Goal: Task Accomplishment & Management: Manage account settings

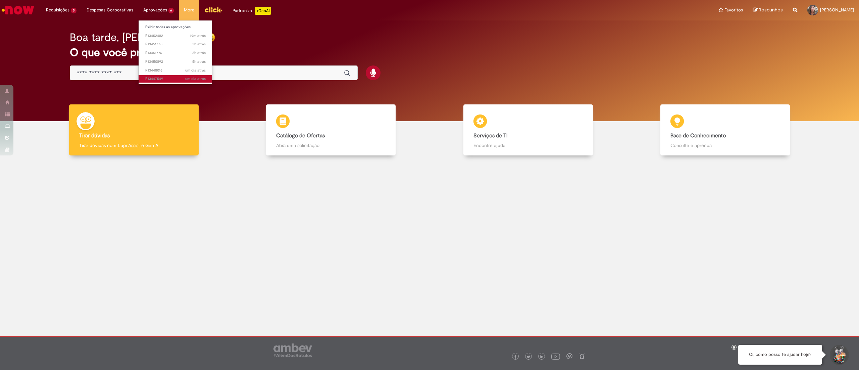
click at [180, 81] on span "um dia atrás um dia atrás R13447549" at bounding box center [175, 78] width 60 height 5
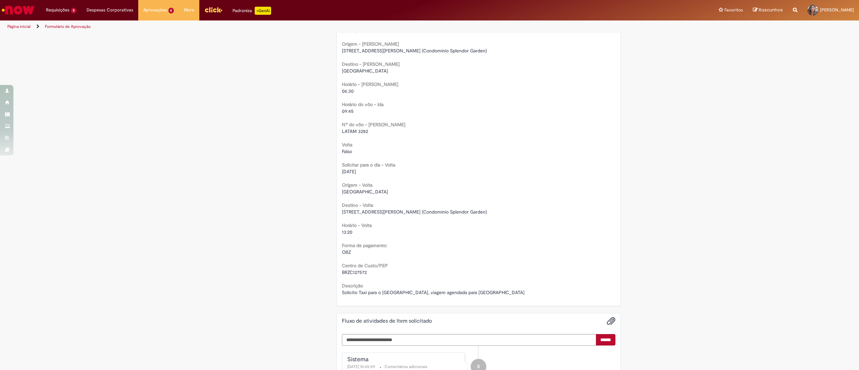
scroll to position [537, 0]
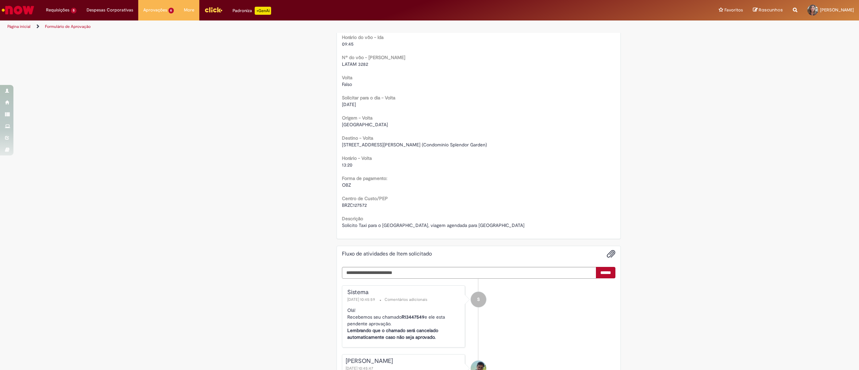
click at [475, 164] on div "13:20" at bounding box center [479, 164] width 274 height 7
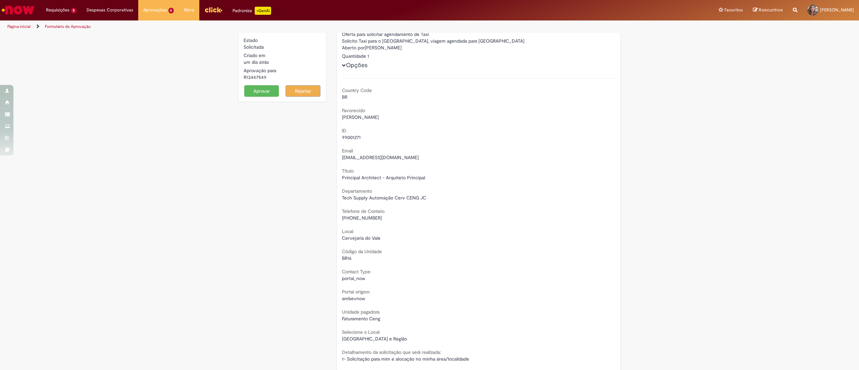
scroll to position [0, 0]
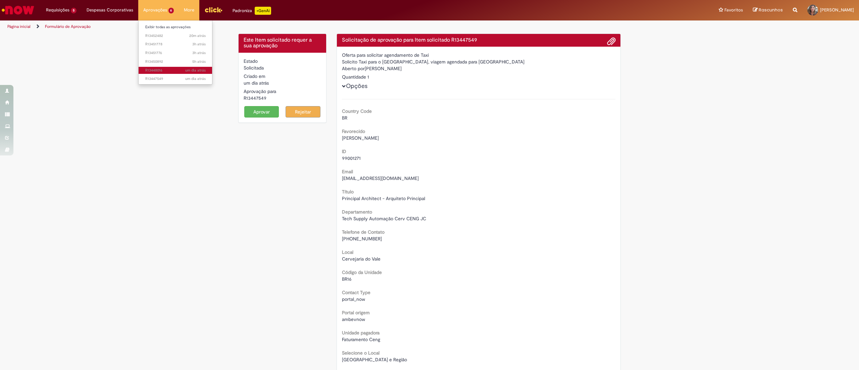
click at [160, 67] on link "um dia atrás um dia atrás R13448016" at bounding box center [176, 70] width 74 height 7
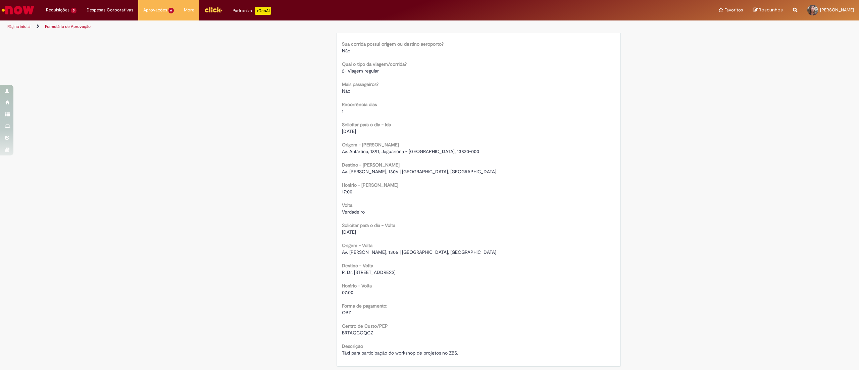
scroll to position [403, 0]
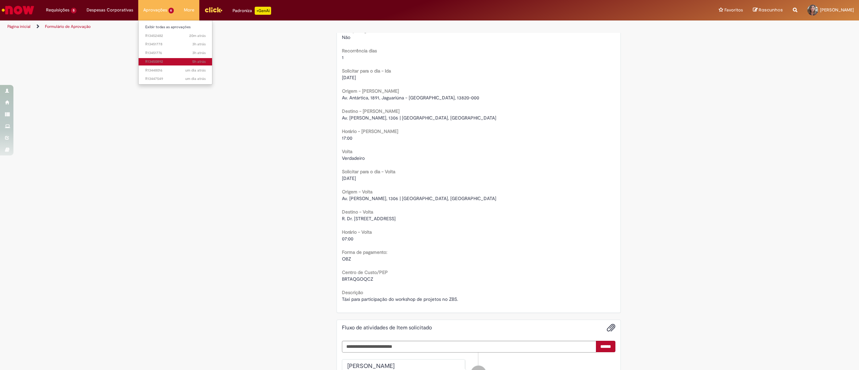
drag, startPoint x: 164, startPoint y: 63, endPoint x: 171, endPoint y: 63, distance: 6.4
click at [164, 63] on span "5h atrás 5 horas atrás R13450892" at bounding box center [175, 61] width 60 height 5
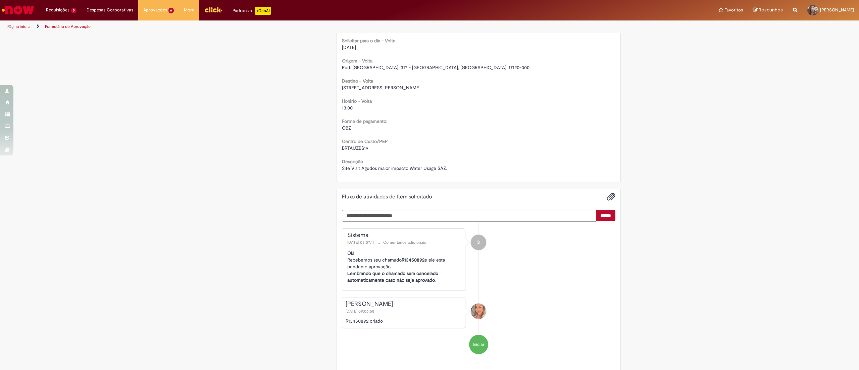
scroll to position [584, 0]
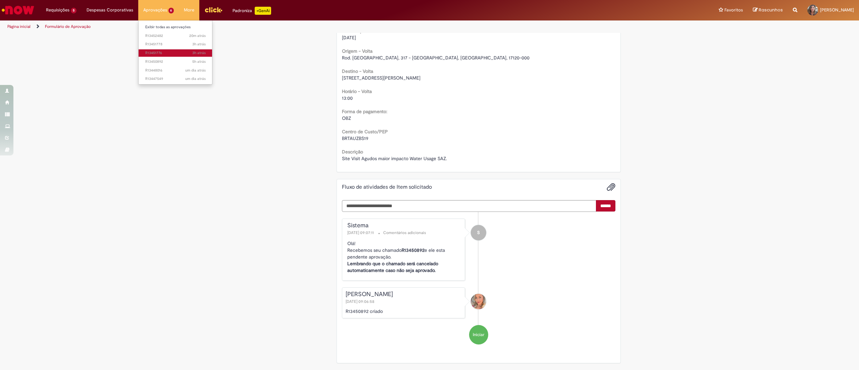
click at [165, 53] on span "3h atrás 3 horas atrás R13451776" at bounding box center [175, 52] width 60 height 5
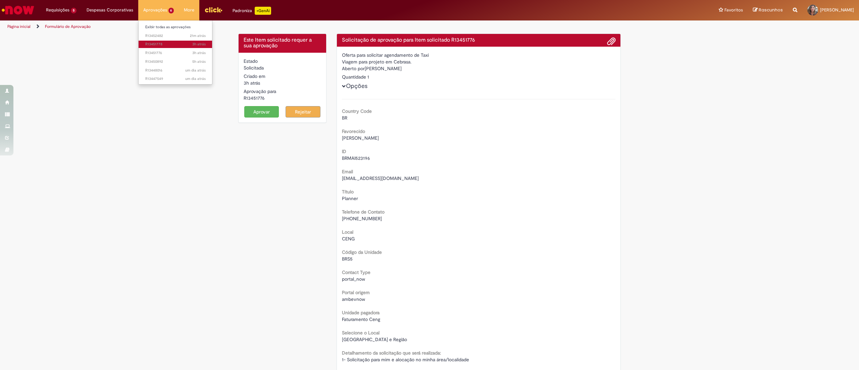
click at [158, 43] on span "3h atrás 3 horas atrás R13451778" at bounding box center [175, 44] width 60 height 5
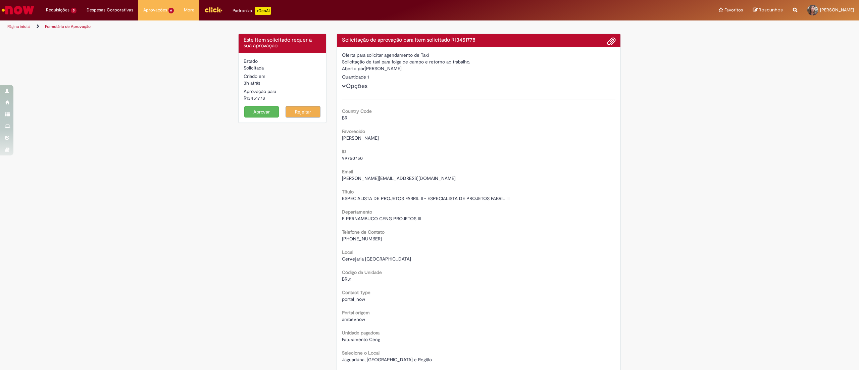
click at [257, 111] on button "Aprovar" at bounding box center [261, 111] width 35 height 11
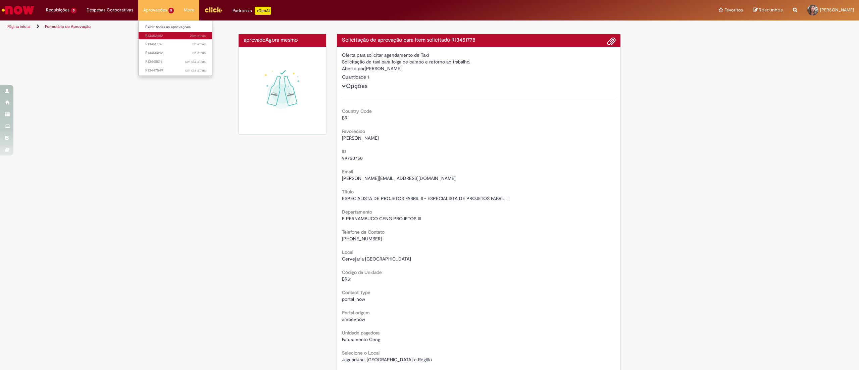
click at [159, 36] on span "21m atrás 21 minutos atrás R13452482" at bounding box center [175, 35] width 60 height 5
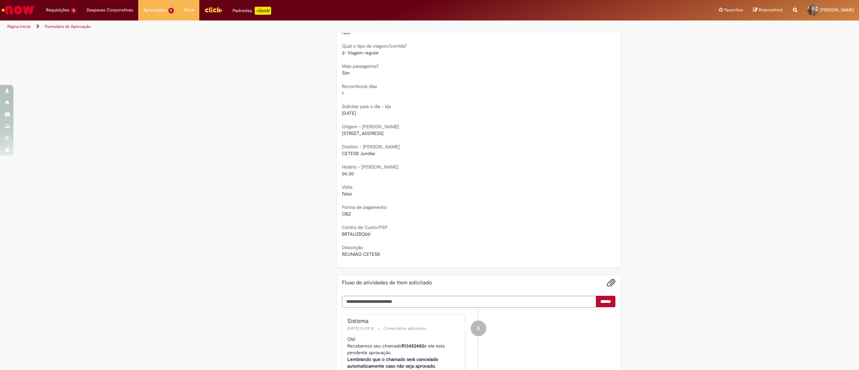
scroll to position [403, 0]
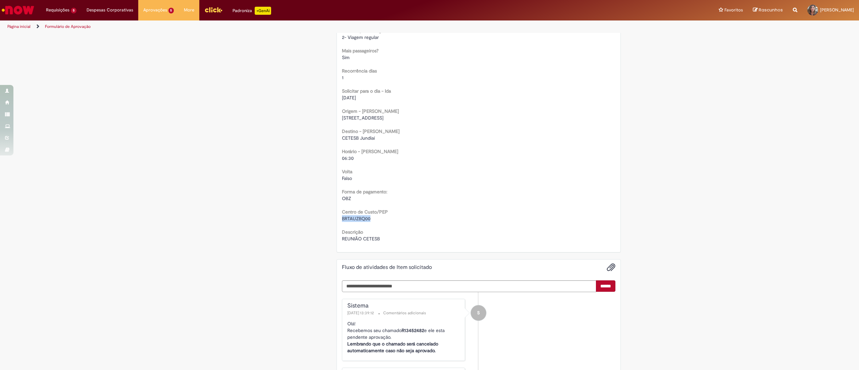
drag, startPoint x: 337, startPoint y: 222, endPoint x: 376, endPoint y: 220, distance: 39.0
click at [376, 220] on div "BRTAUZBQ00" at bounding box center [479, 218] width 274 height 7
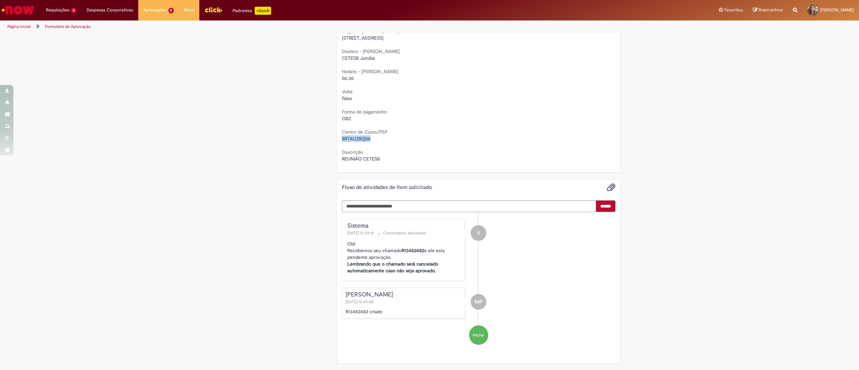
scroll to position [483, 0]
copy span "BRTAUZBQ00"
click at [159, 35] on span "cerca de uma hora atrás cerca de uma hora atrás R13452482" at bounding box center [175, 35] width 60 height 5
click at [154, 36] on span "cerca de uma hora atrás cerca de uma hora atrás R13452482" at bounding box center [175, 35] width 60 height 5
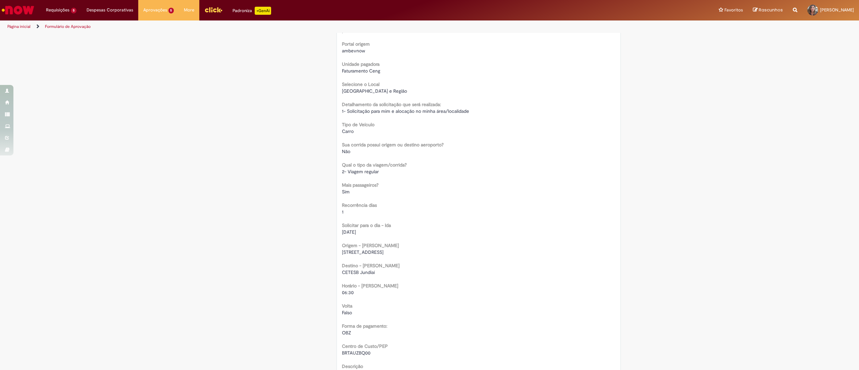
scroll to position [336, 0]
